Goal: Complete application form: Complete application form

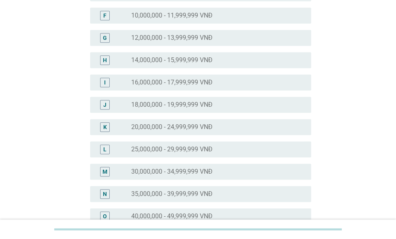
scroll to position [199, 0]
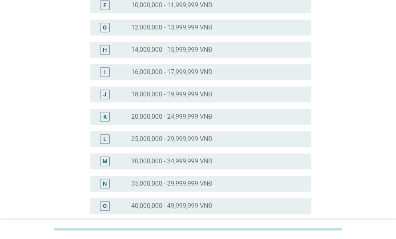
click at [150, 137] on label "25,000,000 - 29,999,999 VNĐ" at bounding box center [171, 139] width 81 height 8
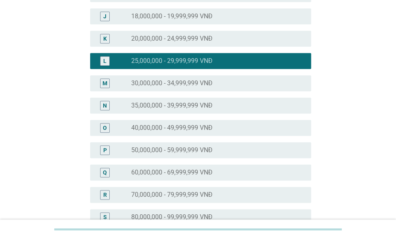
scroll to position [279, 0]
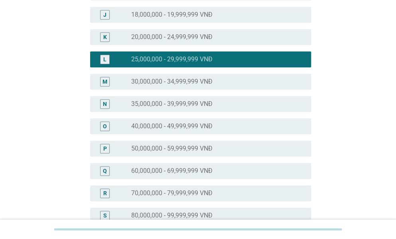
click at [152, 122] on div "radio_button_unchecked 40,000,000 - 49,999,999 VNĐ" at bounding box center [217, 127] width 173 height 10
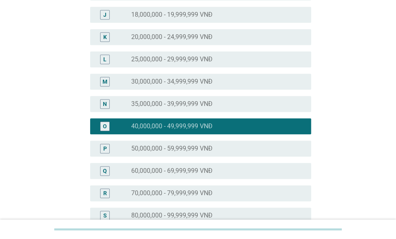
click at [146, 150] on label "50,000,000 - 59,999,999 VNĐ" at bounding box center [171, 149] width 81 height 8
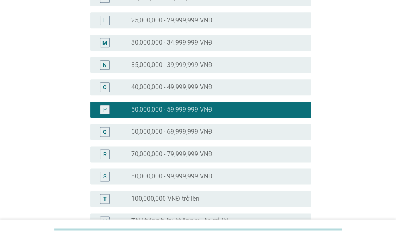
scroll to position [399, 0]
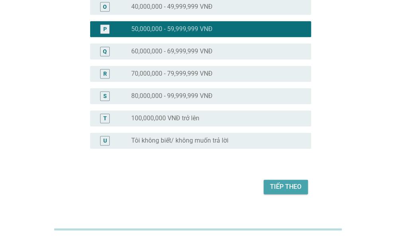
click at [297, 192] on button "Tiếp theo" at bounding box center [285, 187] width 44 height 14
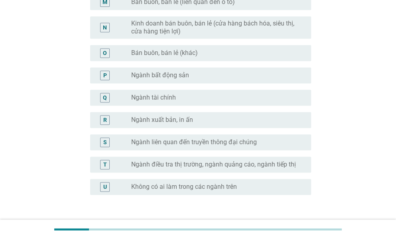
click at [143, 188] on label "Không có ai làm trong các ngành trên" at bounding box center [184, 187] width 106 height 8
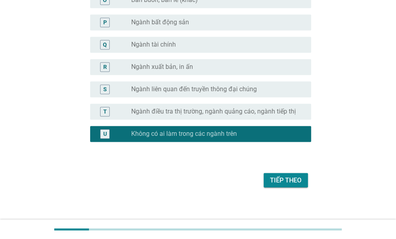
scroll to position [457, 0]
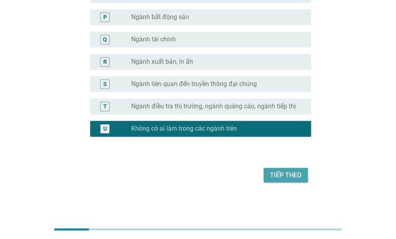
click at [285, 174] on div "Tiếp theo" at bounding box center [285, 175] width 31 height 10
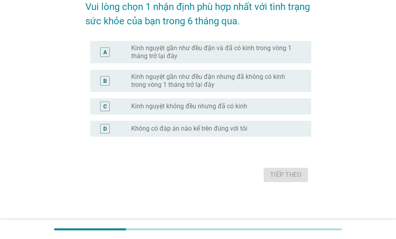
scroll to position [0, 0]
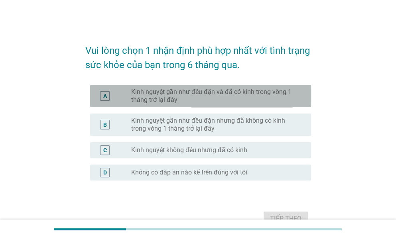
click at [210, 96] on label "Kinh nguyệt gần như đều đặn và đã có kinh trong vòng 1 tháng trở lại đây" at bounding box center [214, 96] width 167 height 16
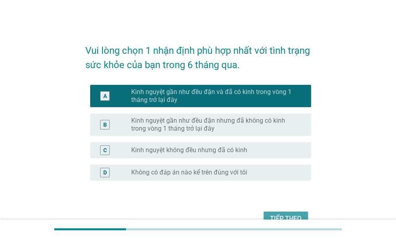
click at [277, 214] on div "Tiếp theo" at bounding box center [285, 219] width 31 height 10
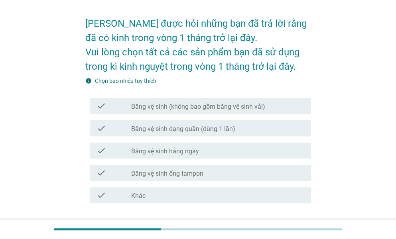
scroll to position [40, 0]
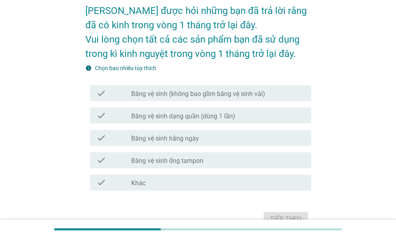
click at [157, 93] on label "Băng vệ sinh (không bao gồm băng vệ sinh vải)" at bounding box center [198, 94] width 134 height 8
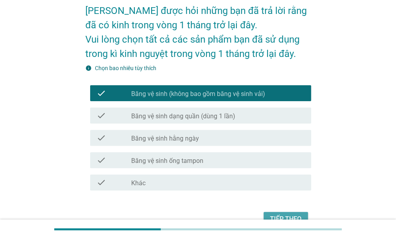
click at [284, 212] on button "Tiếp theo" at bounding box center [285, 219] width 44 height 14
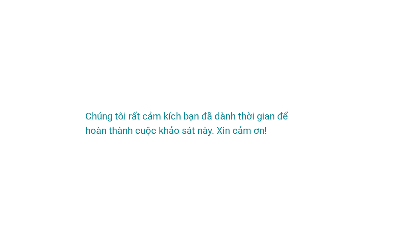
scroll to position [0, 0]
